Goal: Find specific page/section: Find specific page/section

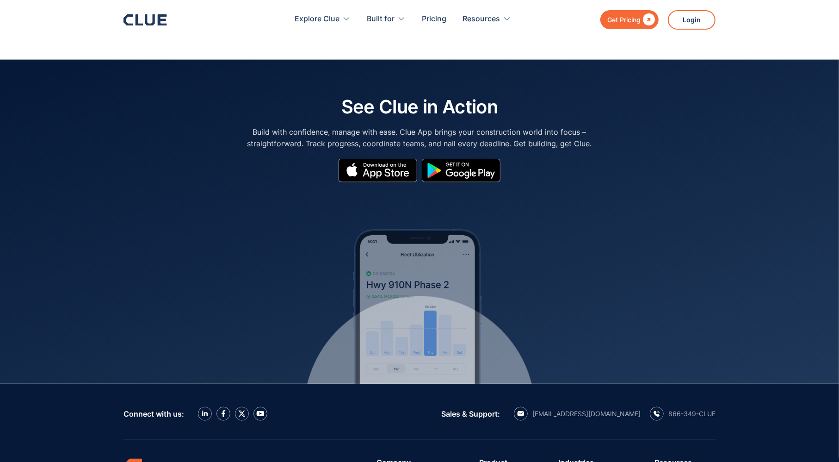
scroll to position [4144, 0]
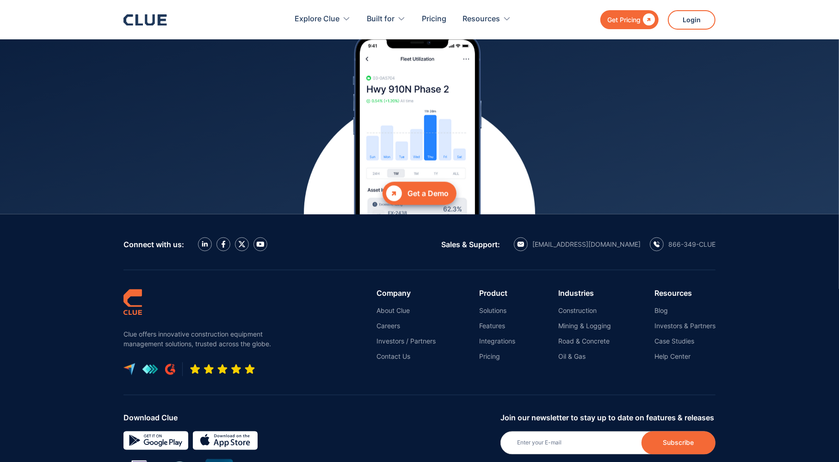
scroll to position [4006, 0]
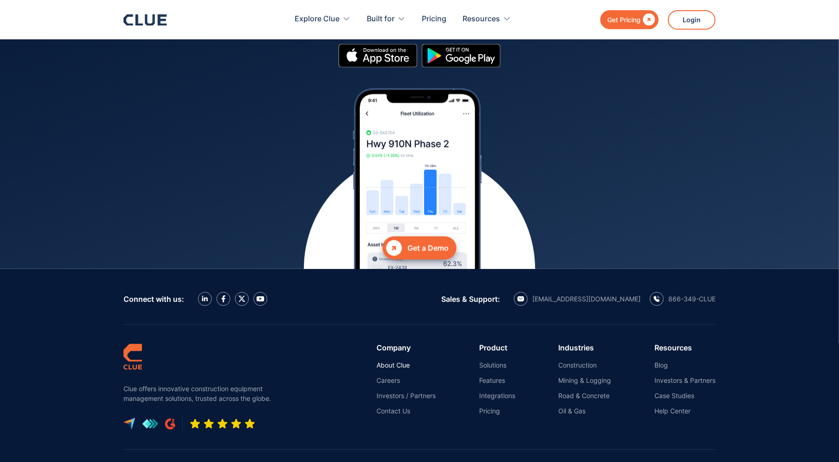
click at [398, 361] on link "About Clue" at bounding box center [406, 365] width 59 height 8
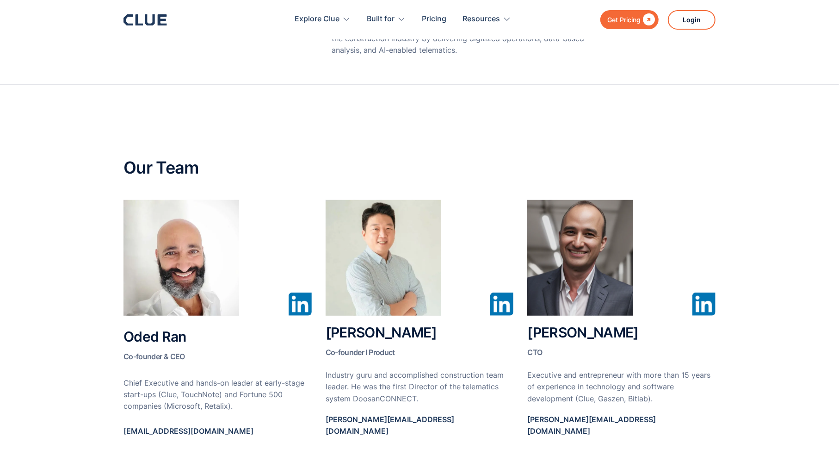
scroll to position [416, 0]
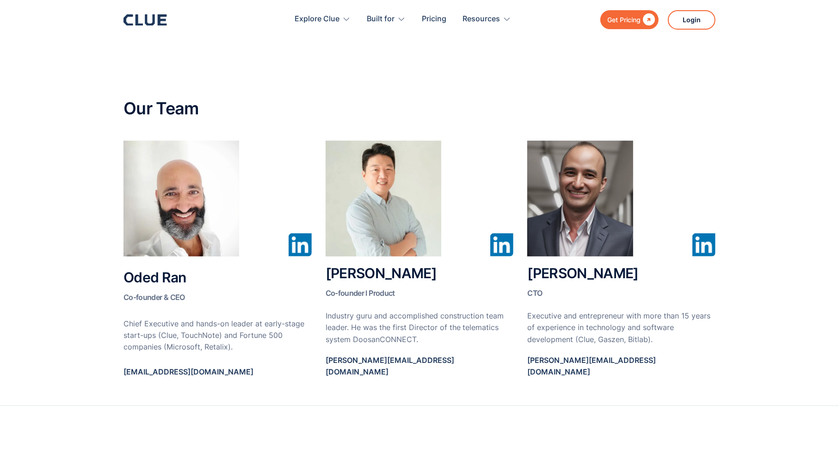
click at [297, 246] on img at bounding box center [300, 244] width 23 height 23
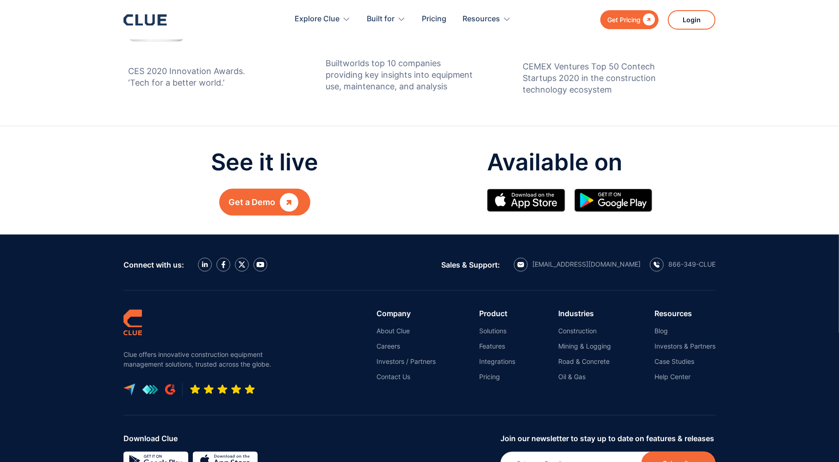
scroll to position [1072, 0]
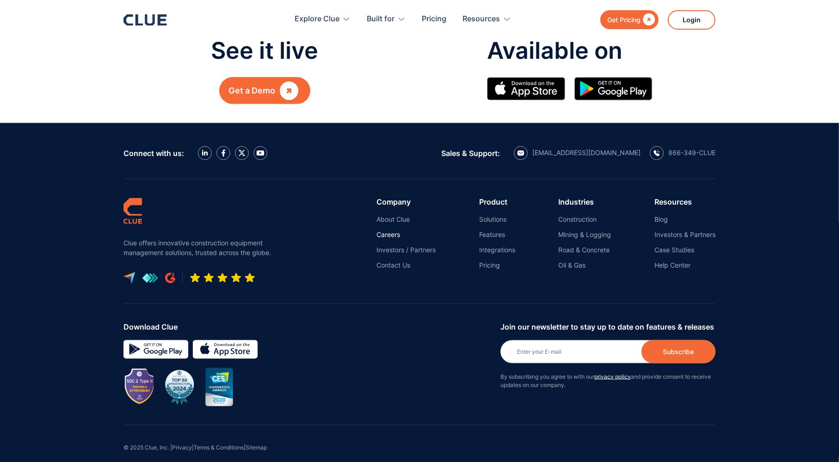
click at [382, 230] on link "Careers" at bounding box center [406, 234] width 59 height 8
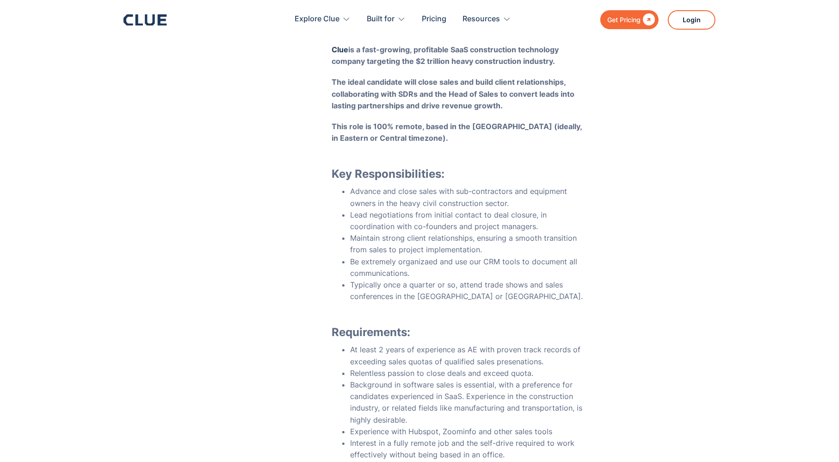
scroll to position [2591, 0]
